Goal: Information Seeking & Learning: Learn about a topic

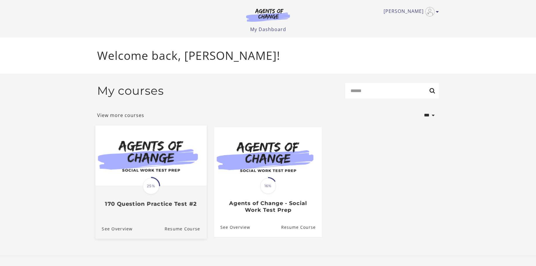
click at [175, 174] on img at bounding box center [150, 155] width 111 height 60
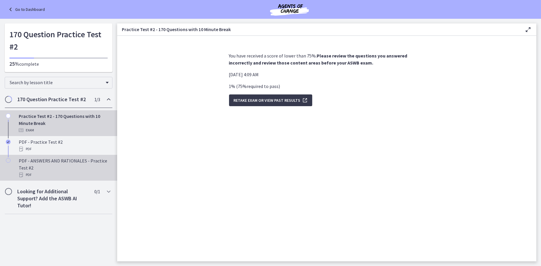
click at [76, 168] on div "PDF - ANSWERS AND RATIONALES - Practice Test #2 PDF" at bounding box center [64, 167] width 91 height 21
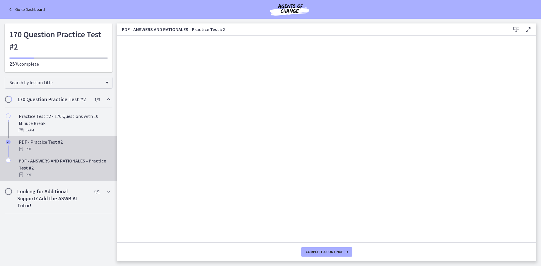
click at [47, 140] on div "PDF - Practice Test #2 PDF" at bounding box center [64, 145] width 91 height 14
click at [38, 166] on div "PDF - ANSWERS AND RATIONALES - Practice Test #2 PDF" at bounding box center [64, 167] width 91 height 21
click at [42, 143] on div "PDF - Practice Test #2 PDF" at bounding box center [64, 145] width 91 height 14
